Goal: Obtain resource: Download file/media

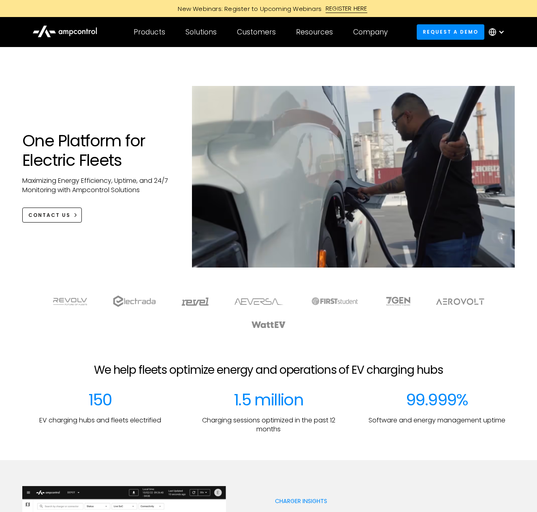
click at [510, 341] on div at bounding box center [268, 320] width 489 height 50
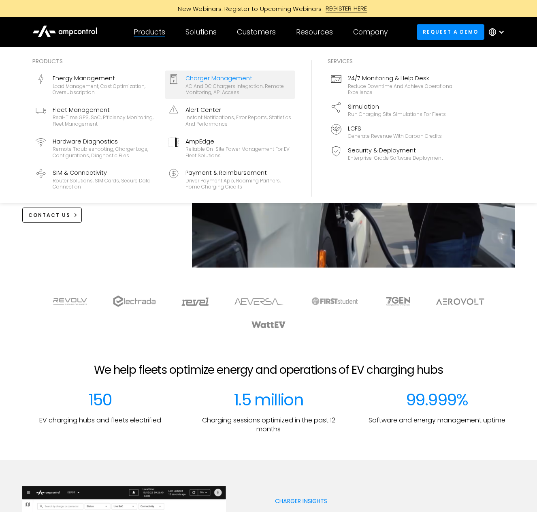
click at [186, 78] on div "Charger Management" at bounding box center [239, 78] width 106 height 9
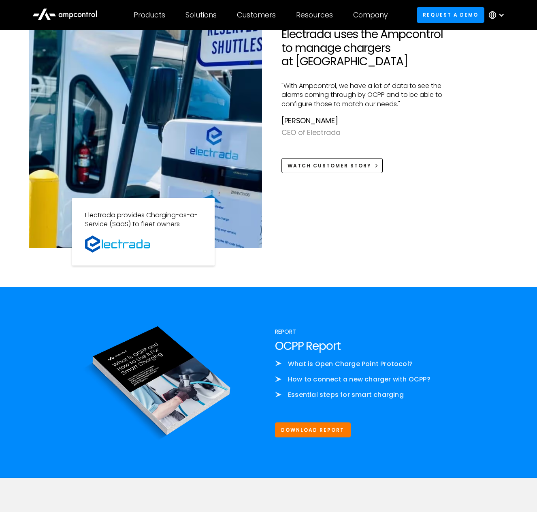
scroll to position [802, 0]
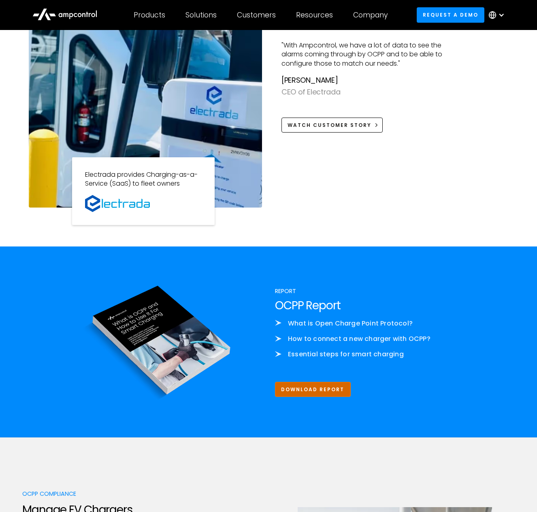
click at [315, 385] on link "Download Report" at bounding box center [313, 389] width 76 height 15
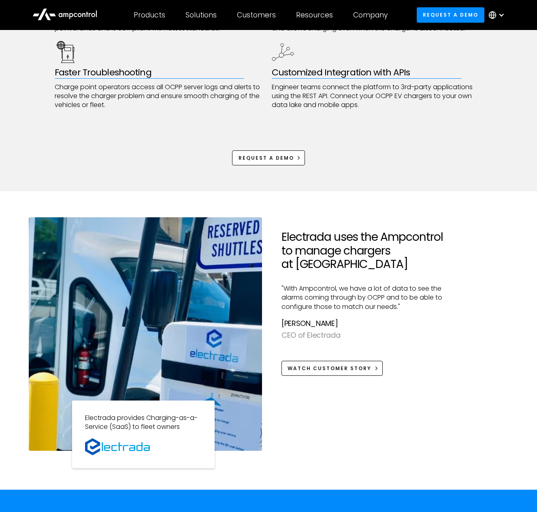
scroll to position [600, 0]
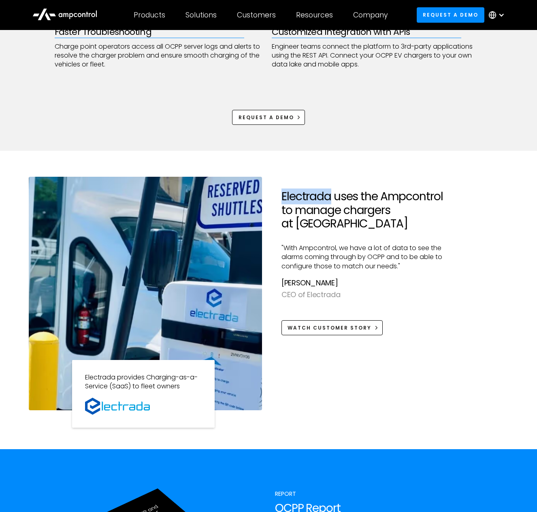
drag, startPoint x: 284, startPoint y: 196, endPoint x: 331, endPoint y: 199, distance: 47.1
click at [331, 199] on h2 "Electrada uses the Ampcontrol to manage chargers at [GEOGRAPHIC_DATA]" at bounding box center [369, 210] width 174 height 41
click at [479, 297] on div "Electrada uses the Ampcontrol to manage chargers at Vanderbilt University "With…" at bounding box center [269, 293] width 480 height 233
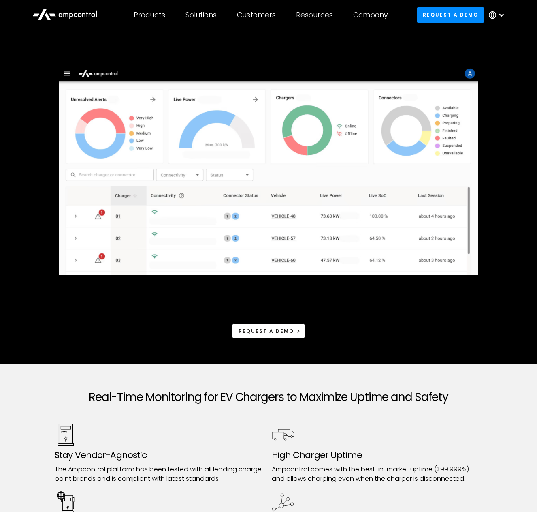
scroll to position [0, 0]
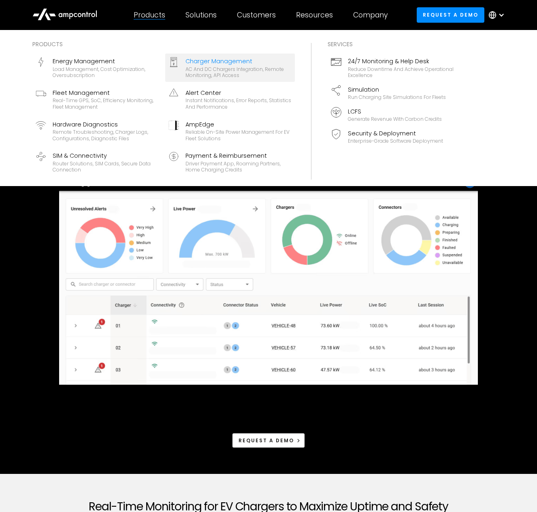
click at [209, 70] on div "AC and DC chargers integration, remote monitoring, API access" at bounding box center [239, 72] width 106 height 13
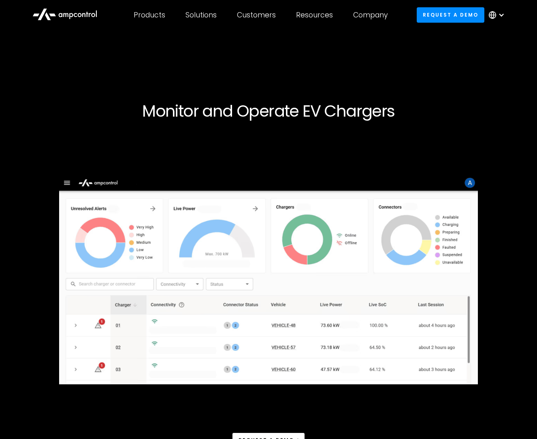
click at [334, 439] on div "Request a demo" at bounding box center [268, 293] width 493 height 307
